Goal: Task Accomplishment & Management: Use online tool/utility

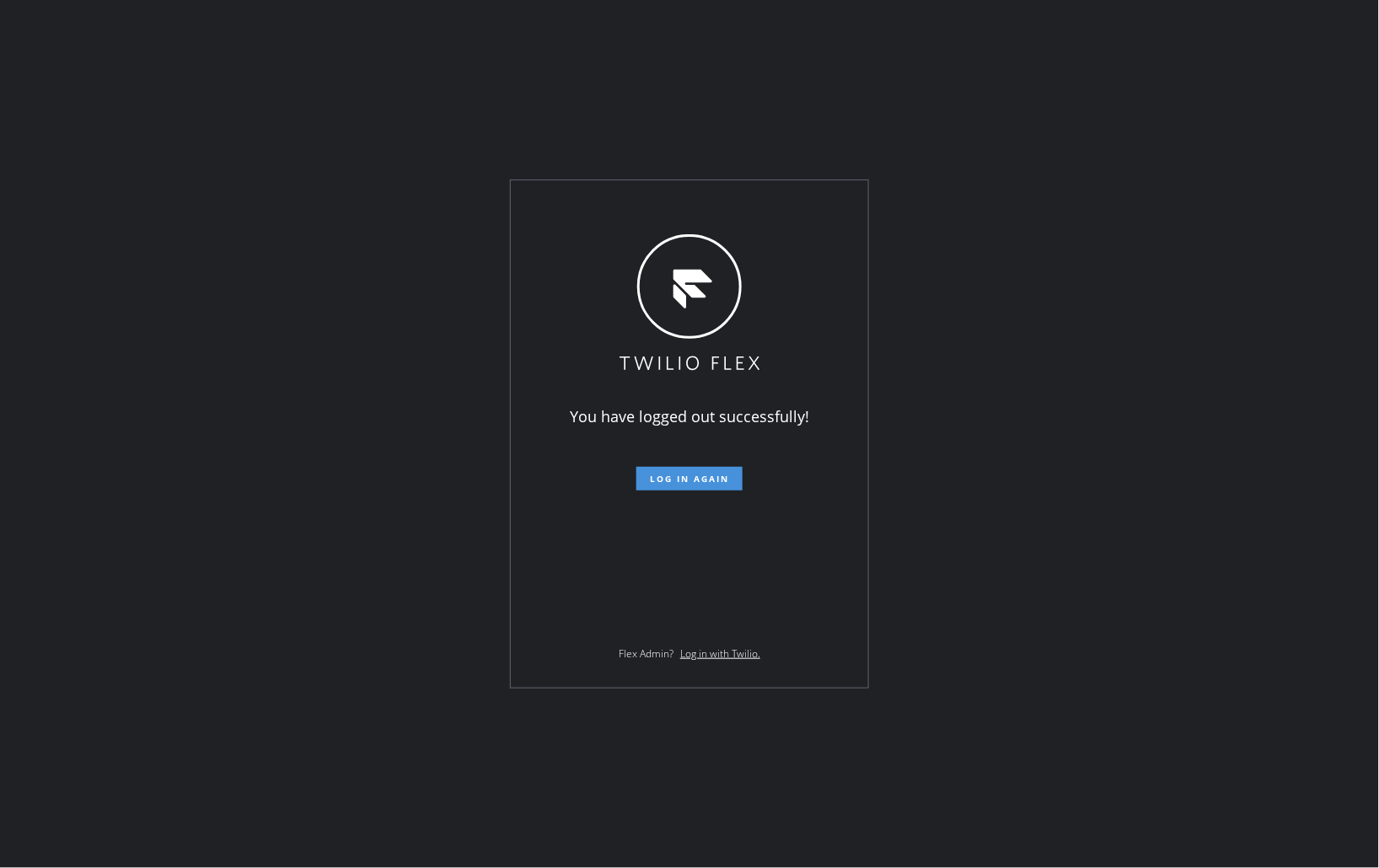
click at [720, 486] on button "Log in again" at bounding box center [690, 478] width 106 height 23
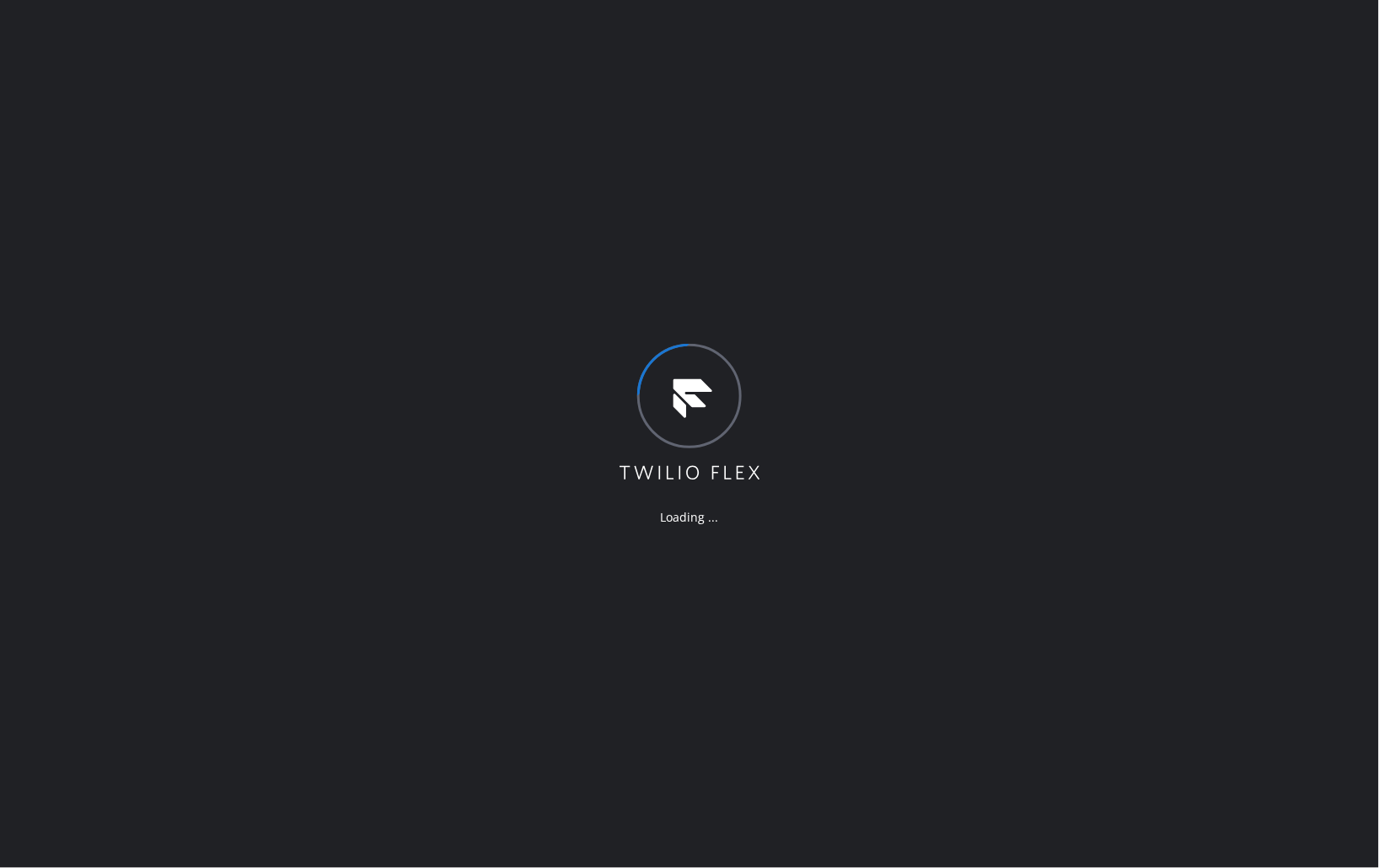
click at [1029, 469] on div "Loading ..." at bounding box center [690, 434] width 1379 height 868
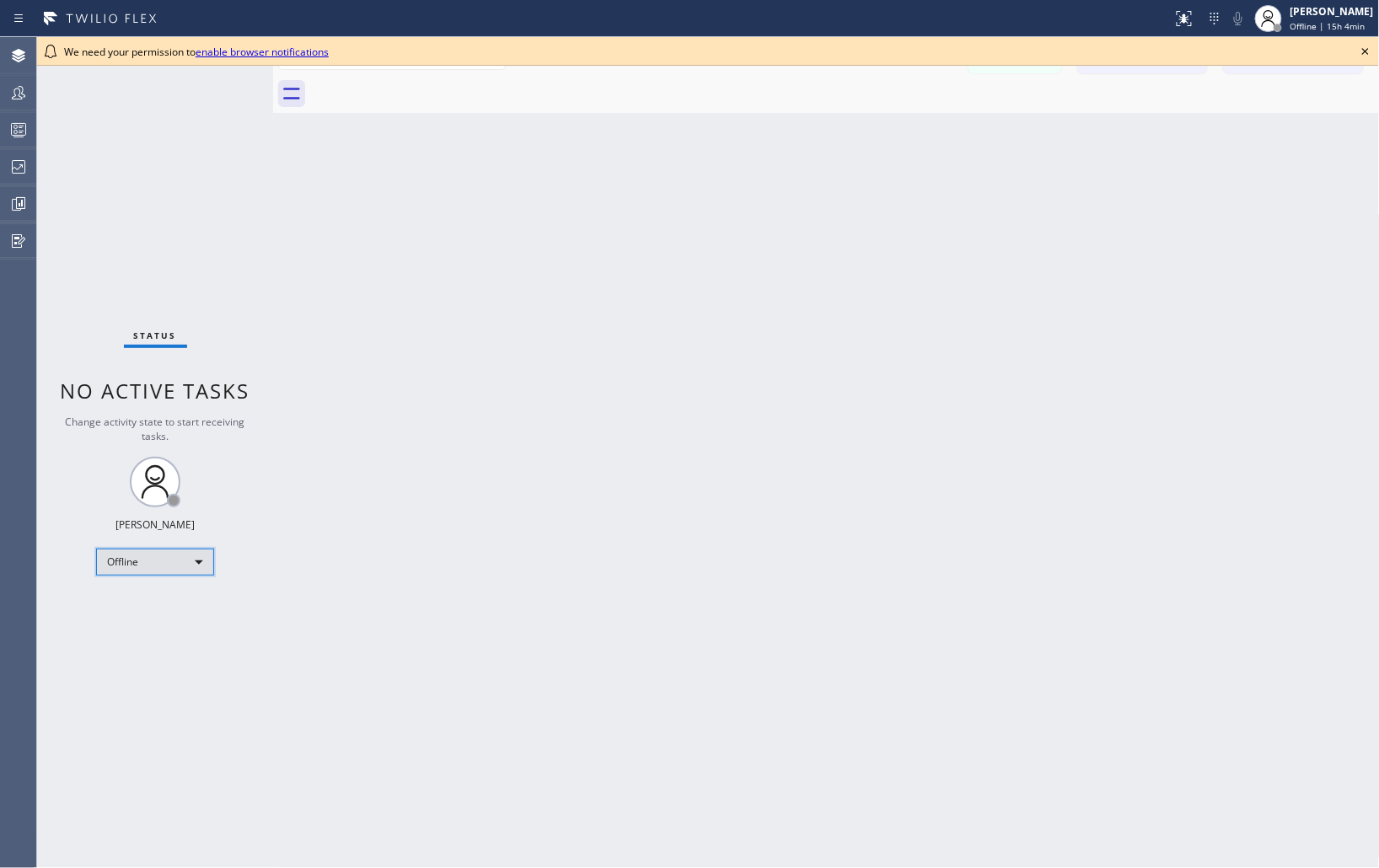
click at [148, 557] on div "Offline" at bounding box center [155, 562] width 118 height 27
click at [142, 626] on li "Unavailable" at bounding box center [154, 627] width 115 height 20
click at [1368, 51] on icon at bounding box center [1365, 51] width 20 height 20
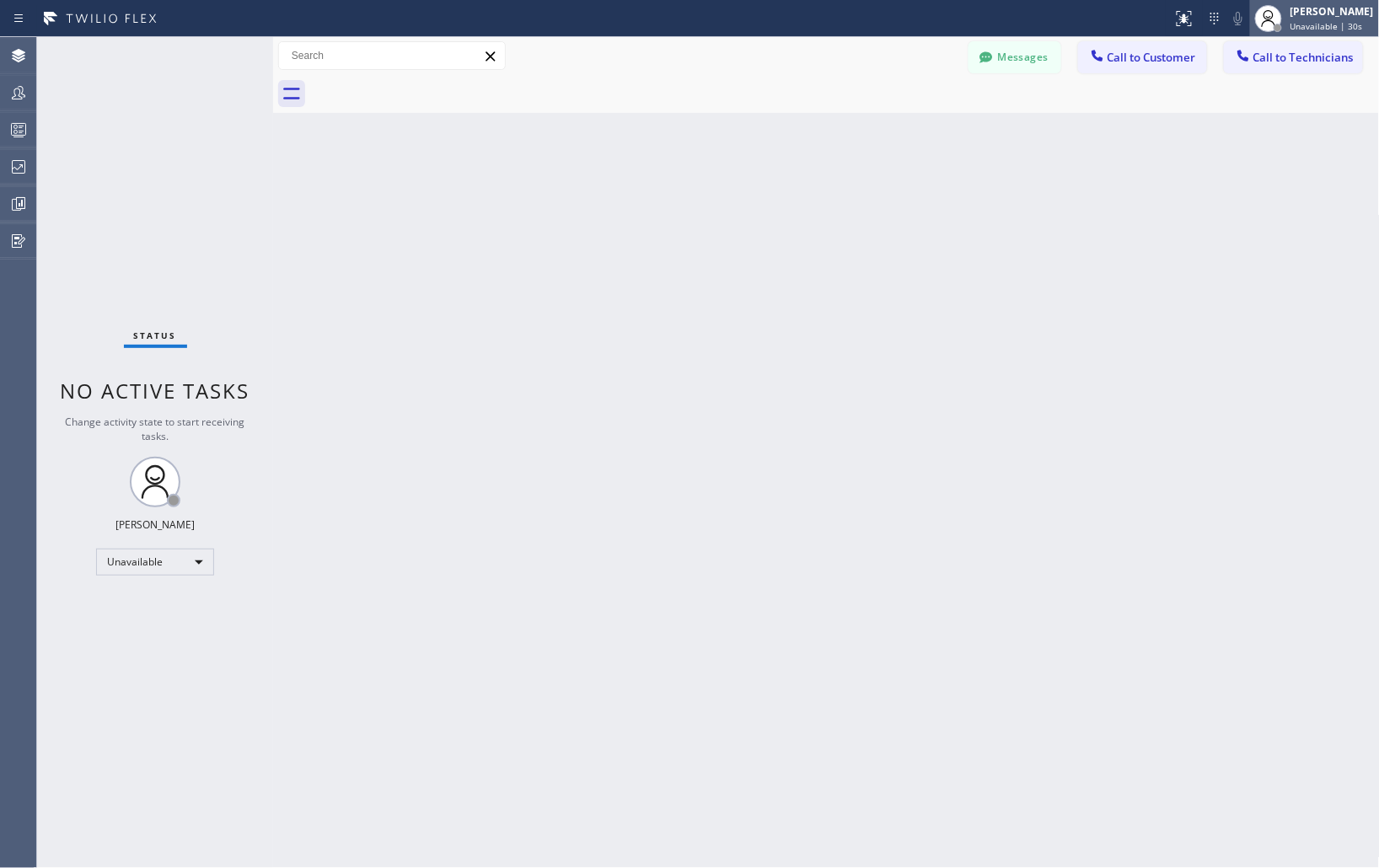
click at [1323, 16] on div "Joseph Ray Abcede" at bounding box center [1332, 11] width 84 height 14
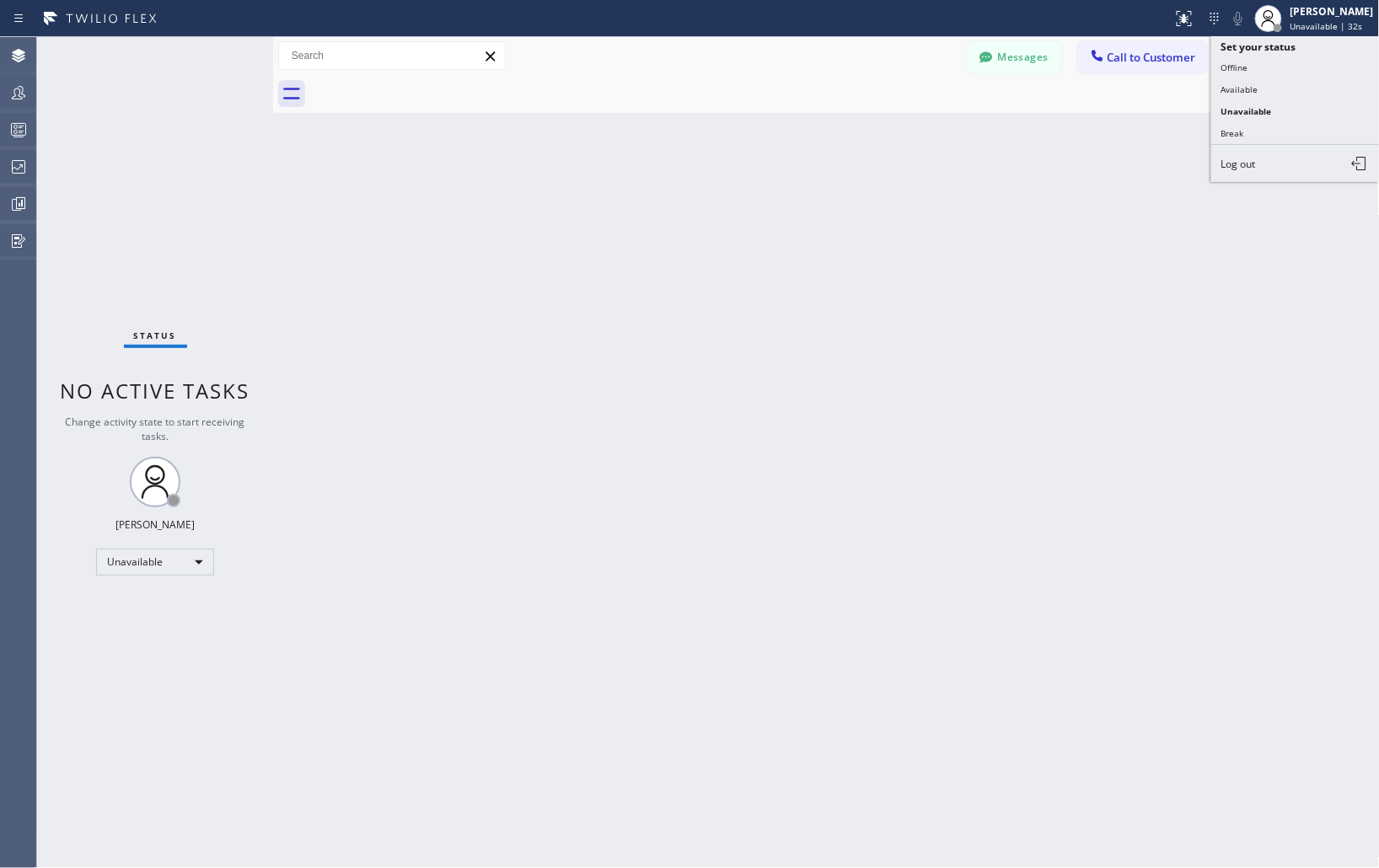
click at [800, 309] on div "Back to Dashboard Change Sender ID Customers Technicians Select a contact Outbo…" at bounding box center [826, 452] width 1107 height 831
click at [11, 175] on icon at bounding box center [18, 167] width 20 height 20
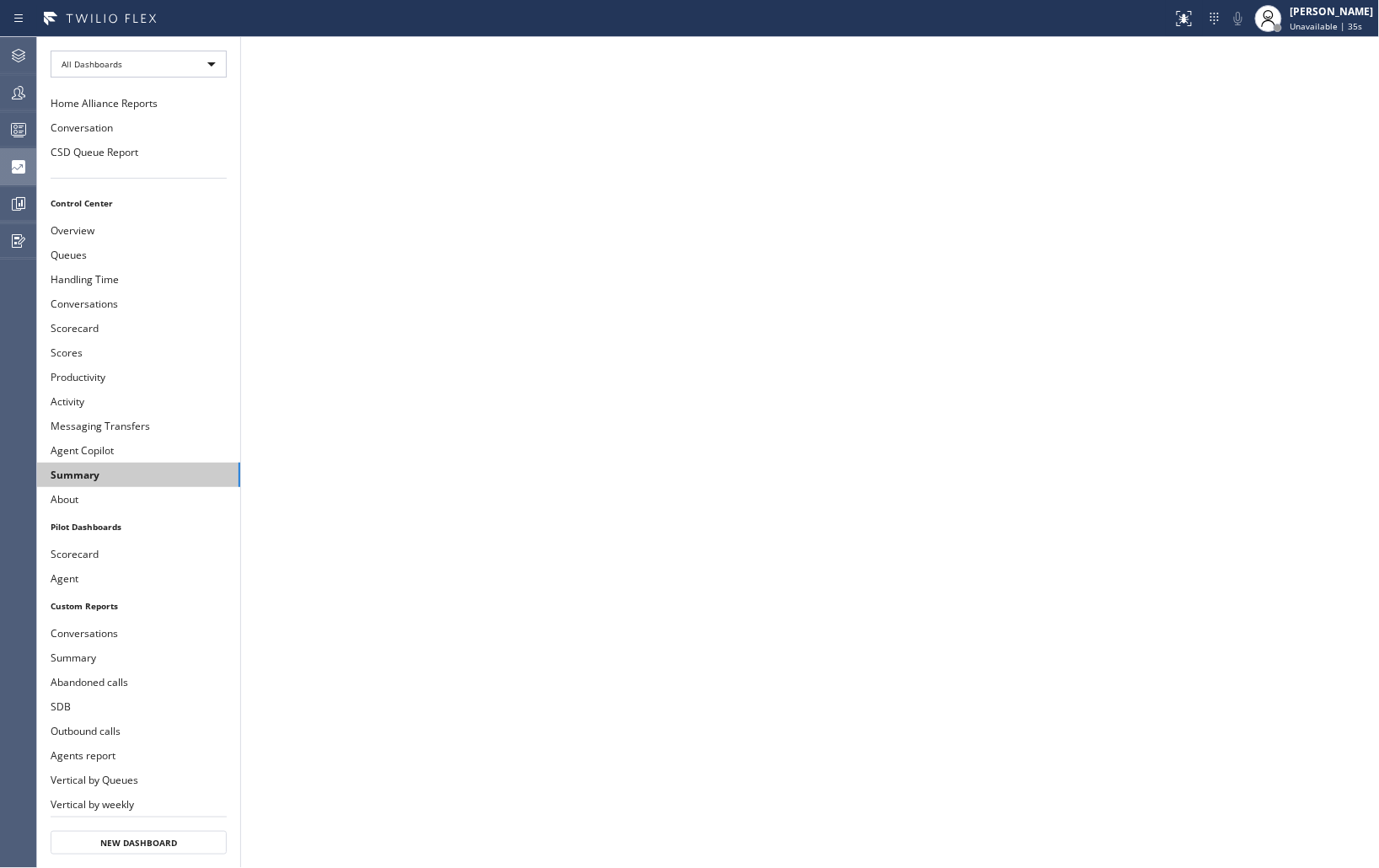
click at [80, 475] on button "Summary" at bounding box center [138, 475] width 203 height 24
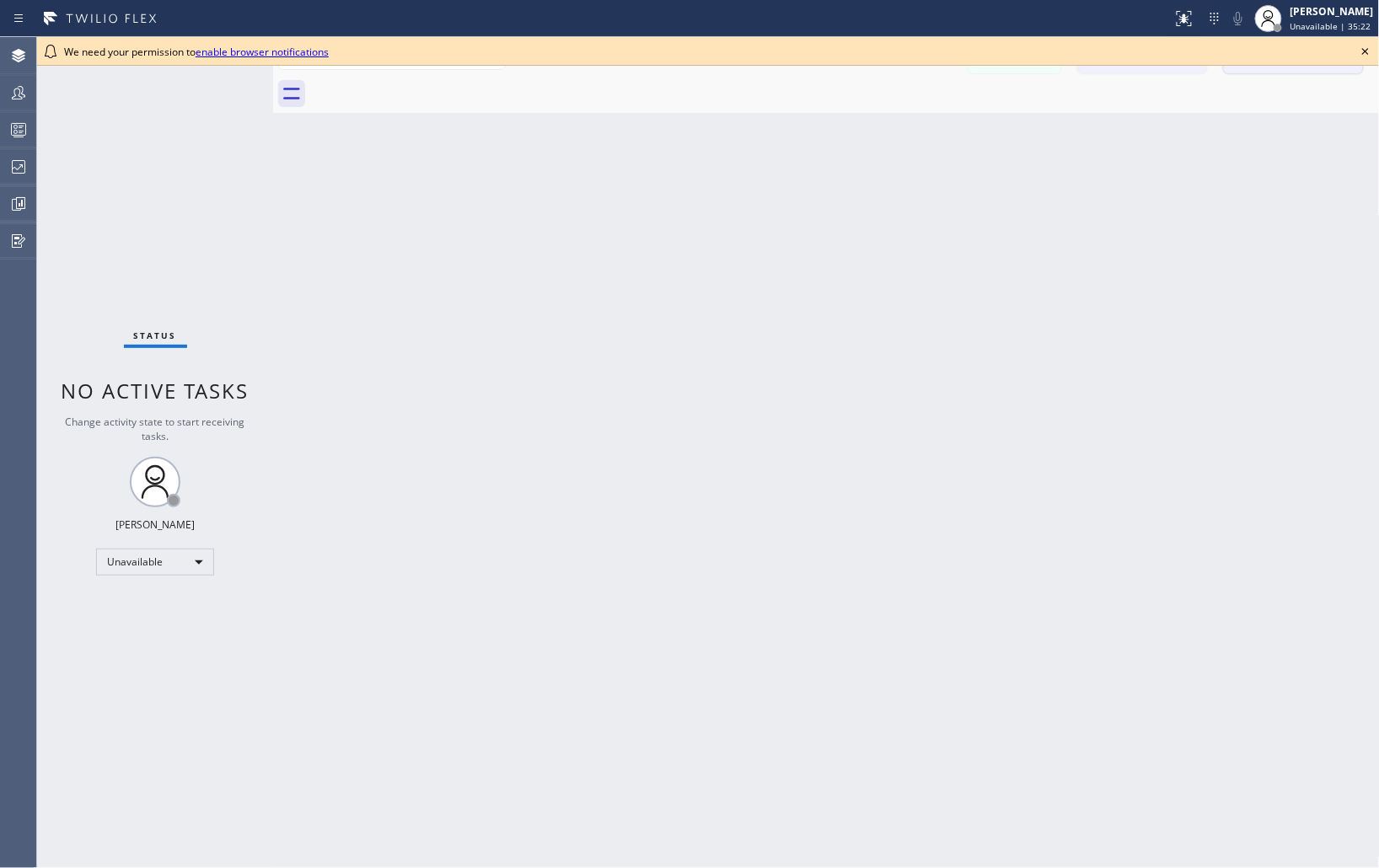
click at [1364, 47] on icon at bounding box center [1365, 51] width 20 height 20
